Goal: Task Accomplishment & Management: Manage account settings

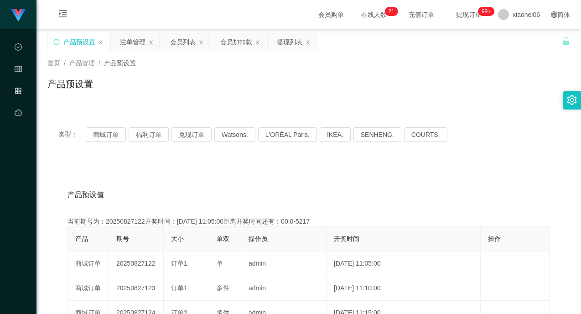
click at [132, 45] on div "注单管理" at bounding box center [133, 41] width 26 height 17
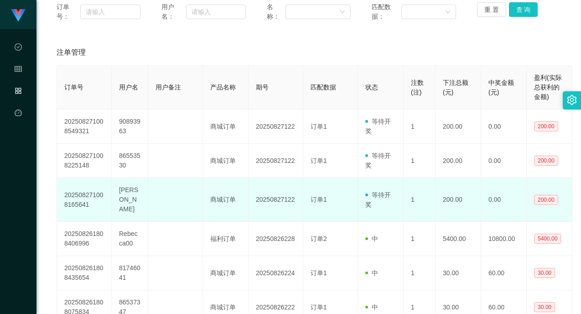
scroll to position [137, 0]
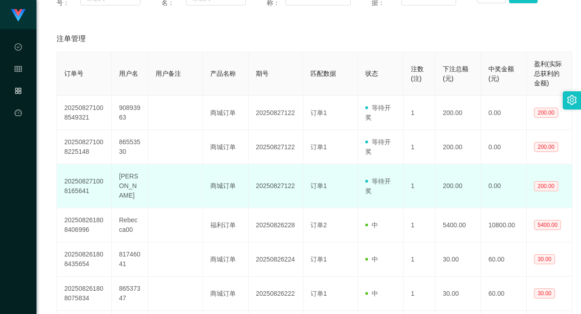
click at [135, 180] on td "[PERSON_NAME]" at bounding box center [130, 186] width 36 height 44
copy td "[PERSON_NAME]"
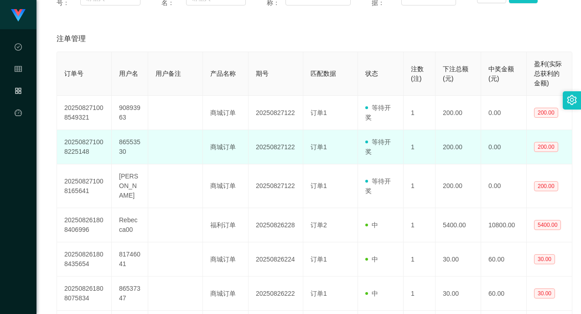
click at [132, 137] on td "86553530" at bounding box center [130, 147] width 36 height 34
copy td "86553530"
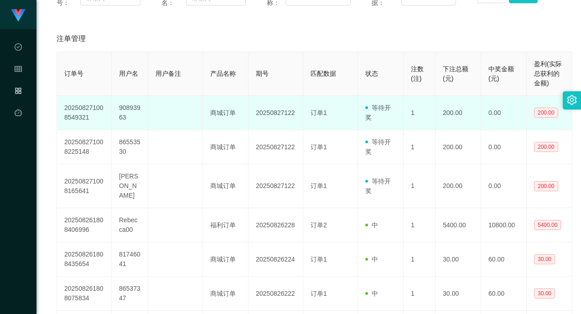
click at [123, 111] on td "90893963" at bounding box center [130, 113] width 36 height 34
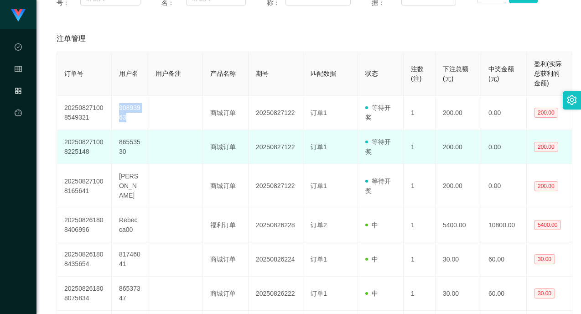
copy td "90893963"
